Goal: Transaction & Acquisition: Download file/media

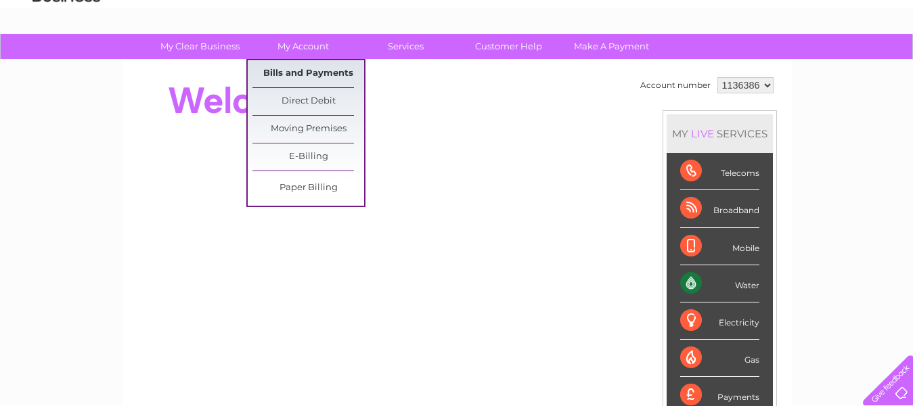
click at [313, 70] on link "Bills and Payments" at bounding box center [308, 73] width 112 height 27
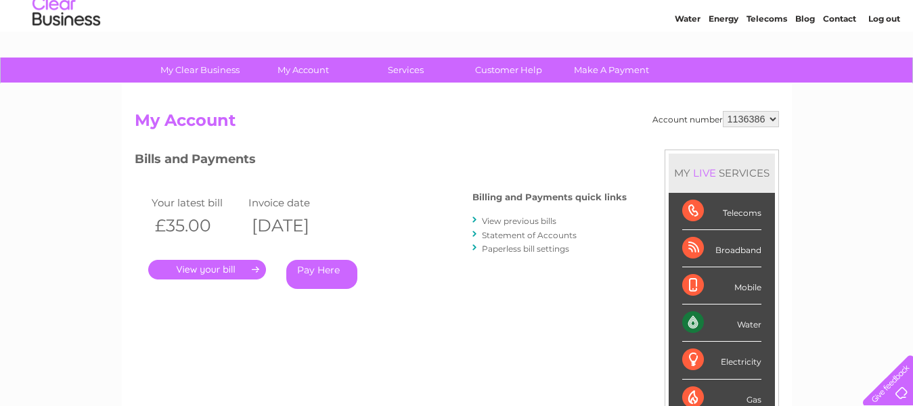
scroll to position [68, 0]
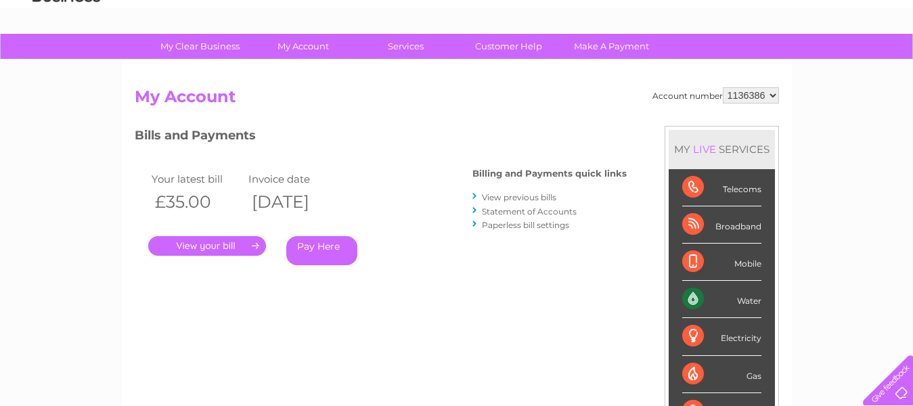
click at [207, 243] on link "." at bounding box center [207, 246] width 118 height 20
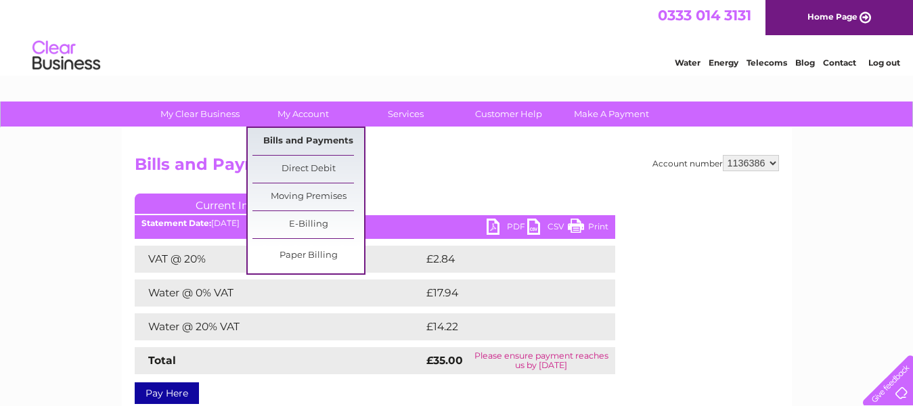
click at [302, 138] on link "Bills and Payments" at bounding box center [308, 141] width 112 height 27
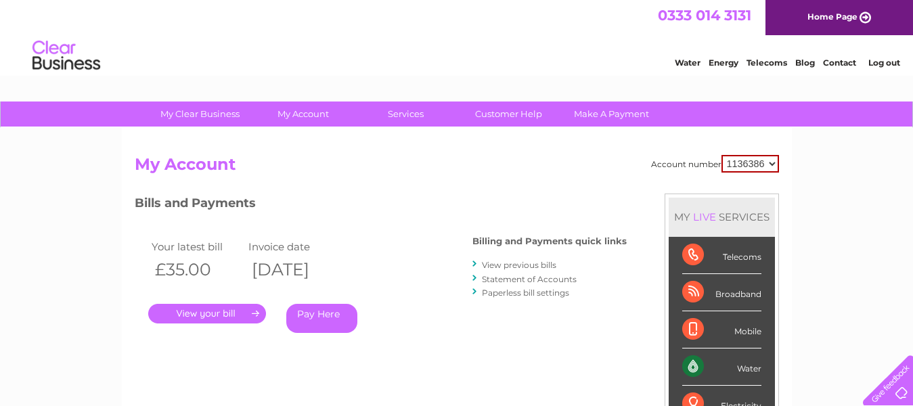
click at [509, 264] on link "View previous bills" at bounding box center [519, 265] width 74 height 10
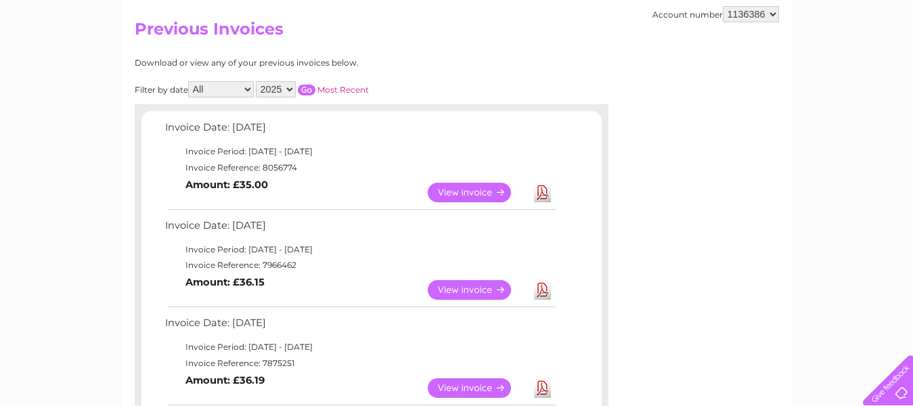
click at [543, 187] on link "Download" at bounding box center [542, 193] width 17 height 20
click at [540, 289] on link "Download" at bounding box center [542, 290] width 17 height 20
click at [547, 387] on link "Download" at bounding box center [542, 388] width 17 height 20
